Goal: Task Accomplishment & Management: Complete application form

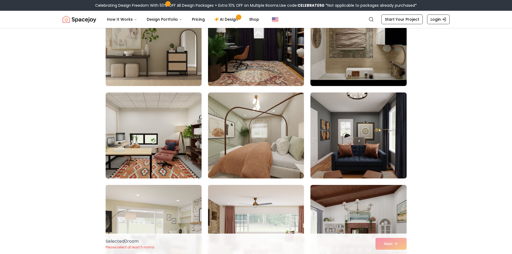
scroll to position [1316, 0]
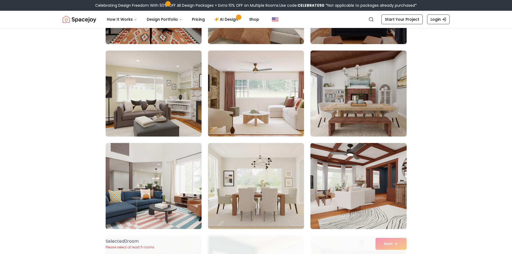
click at [395, 241] on div "Selected 0 room Please select at least 5 rooms Next" at bounding box center [255, 243] width 309 height 20
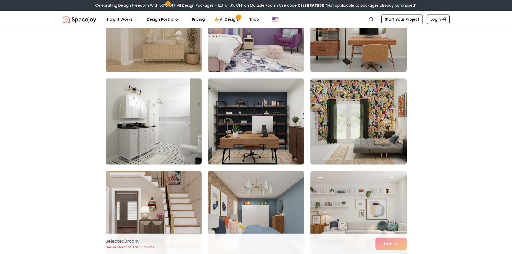
scroll to position [2820, 0]
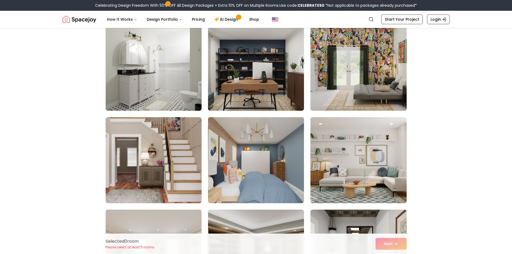
click at [266, 149] on img at bounding box center [255, 160] width 101 height 90
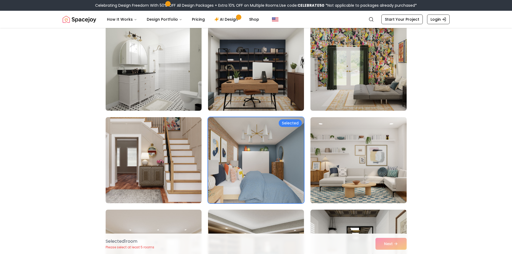
click at [384, 246] on div "Selected 1 room Please select at least 5 rooms Next" at bounding box center [255, 243] width 309 height 20
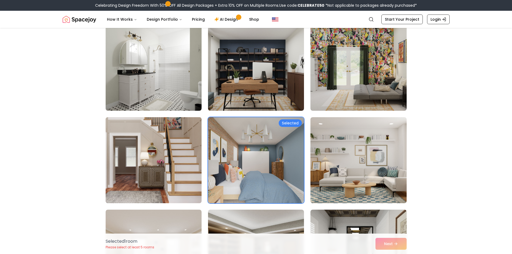
click at [157, 150] on img at bounding box center [153, 160] width 101 height 90
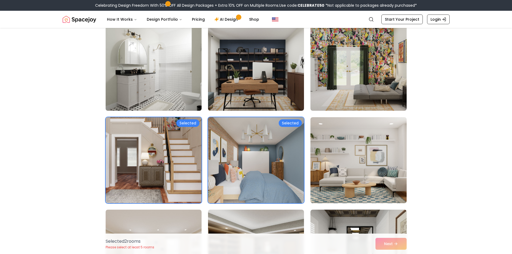
click at [152, 85] on img at bounding box center [153, 68] width 101 height 90
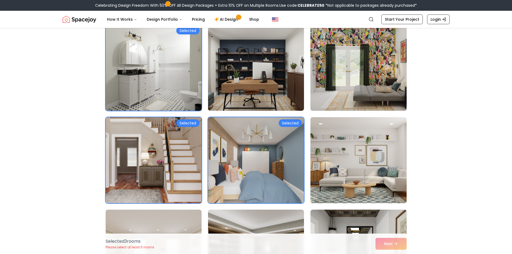
click at [348, 92] on img at bounding box center [358, 68] width 101 height 90
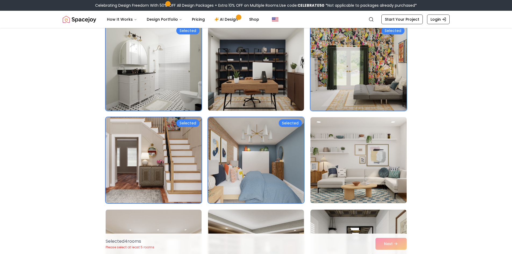
click at [343, 153] on img at bounding box center [358, 160] width 101 height 90
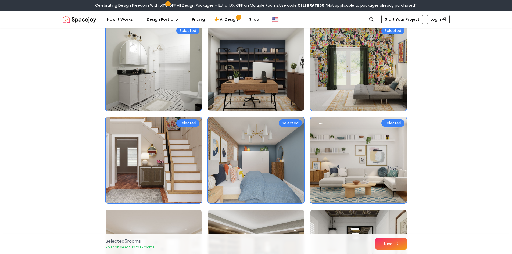
click at [381, 245] on button "Next" at bounding box center [390, 244] width 31 height 12
